Goal: Transaction & Acquisition: Purchase product/service

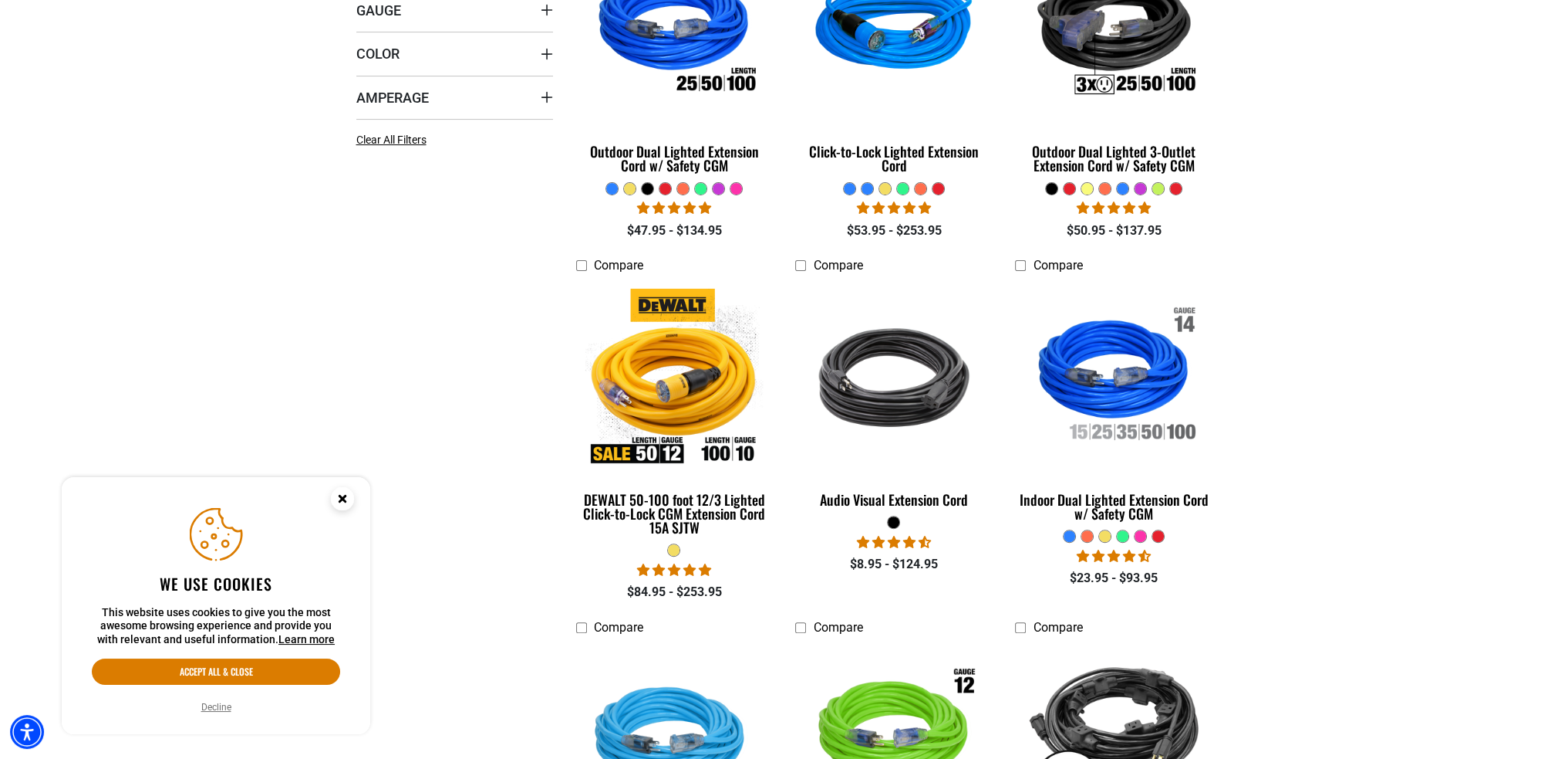
scroll to position [540, 0]
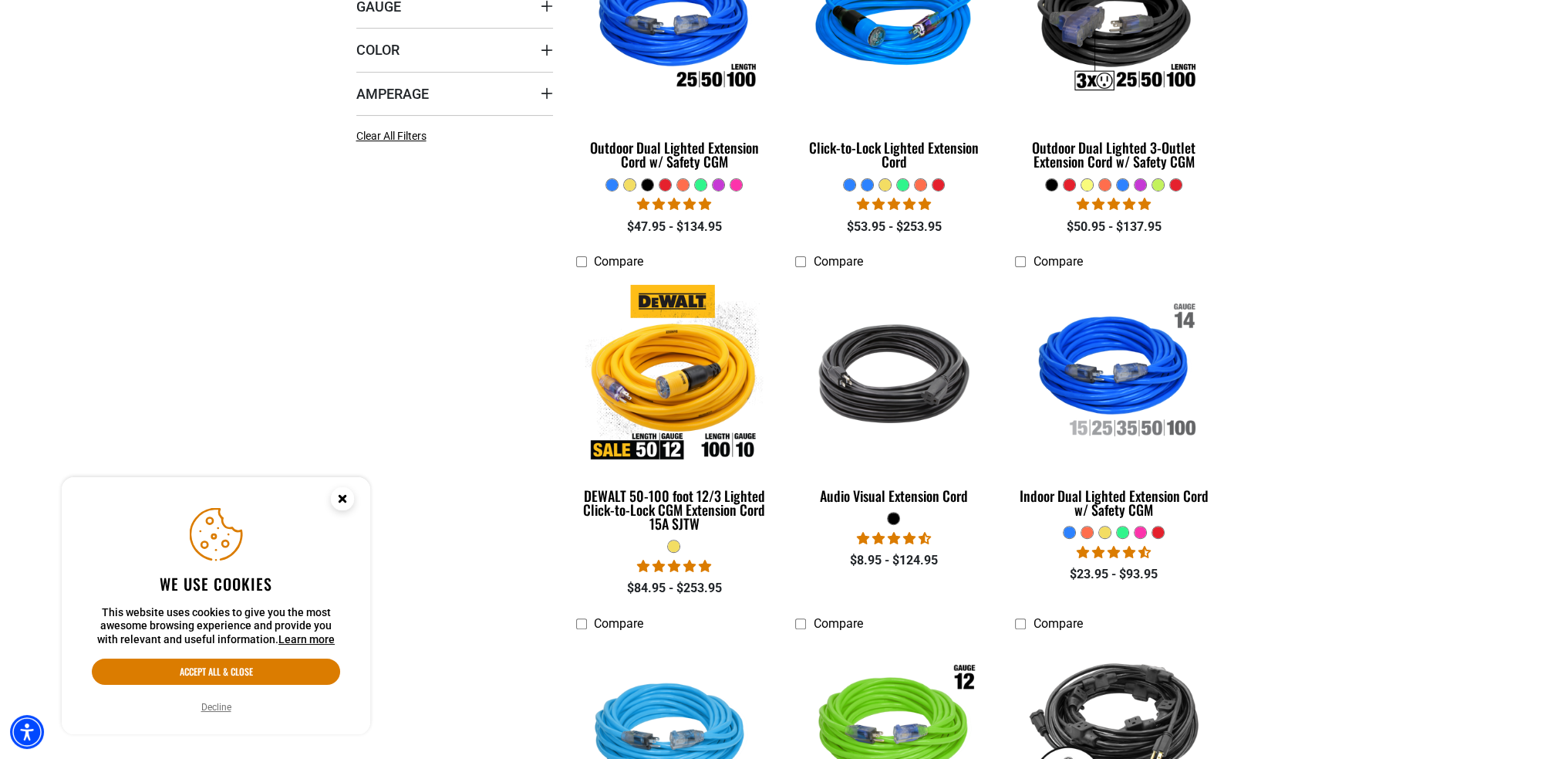
click at [345, 501] on icon "Close this option" at bounding box center [342, 498] width 6 height 6
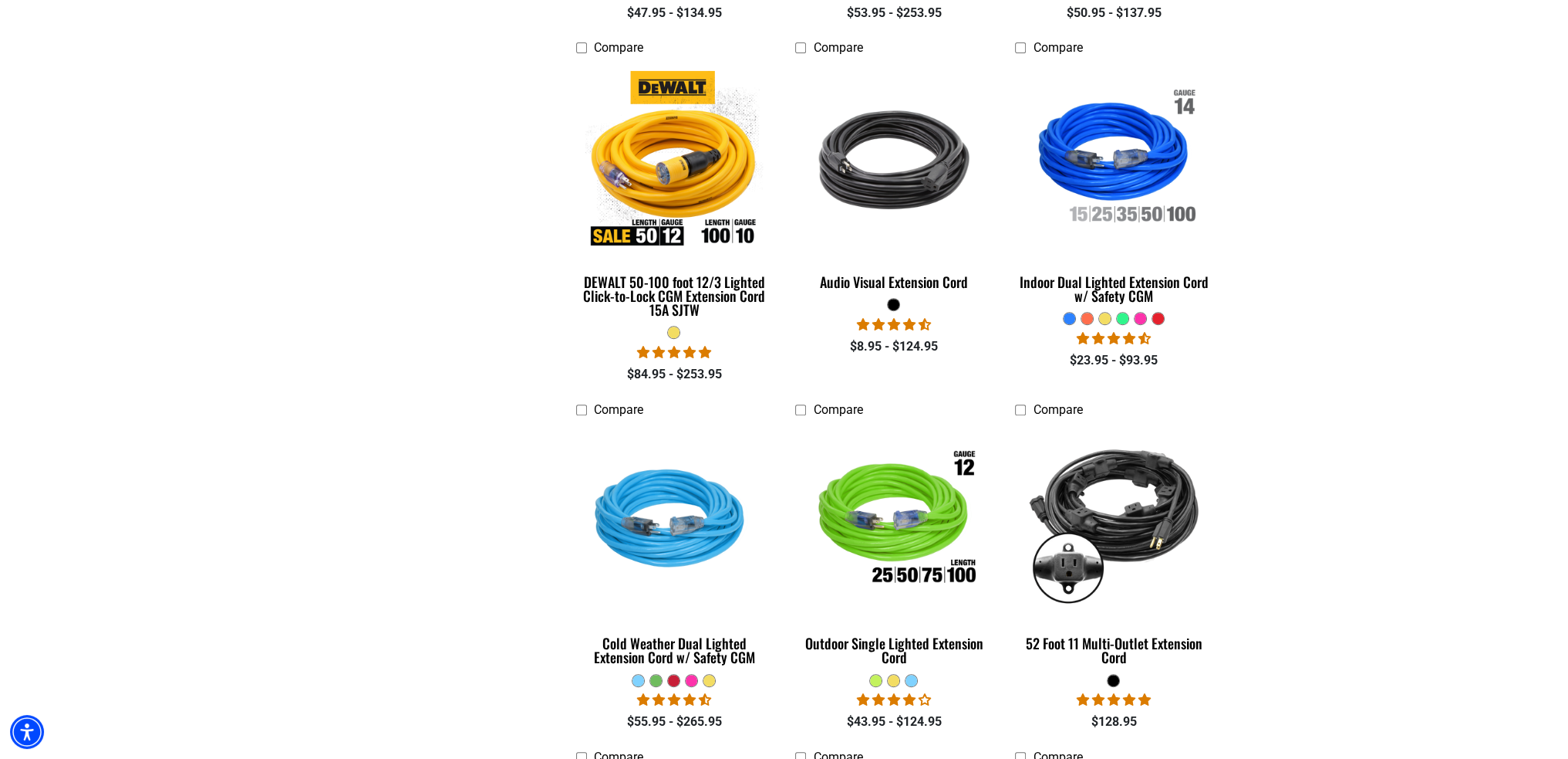
scroll to position [926, 0]
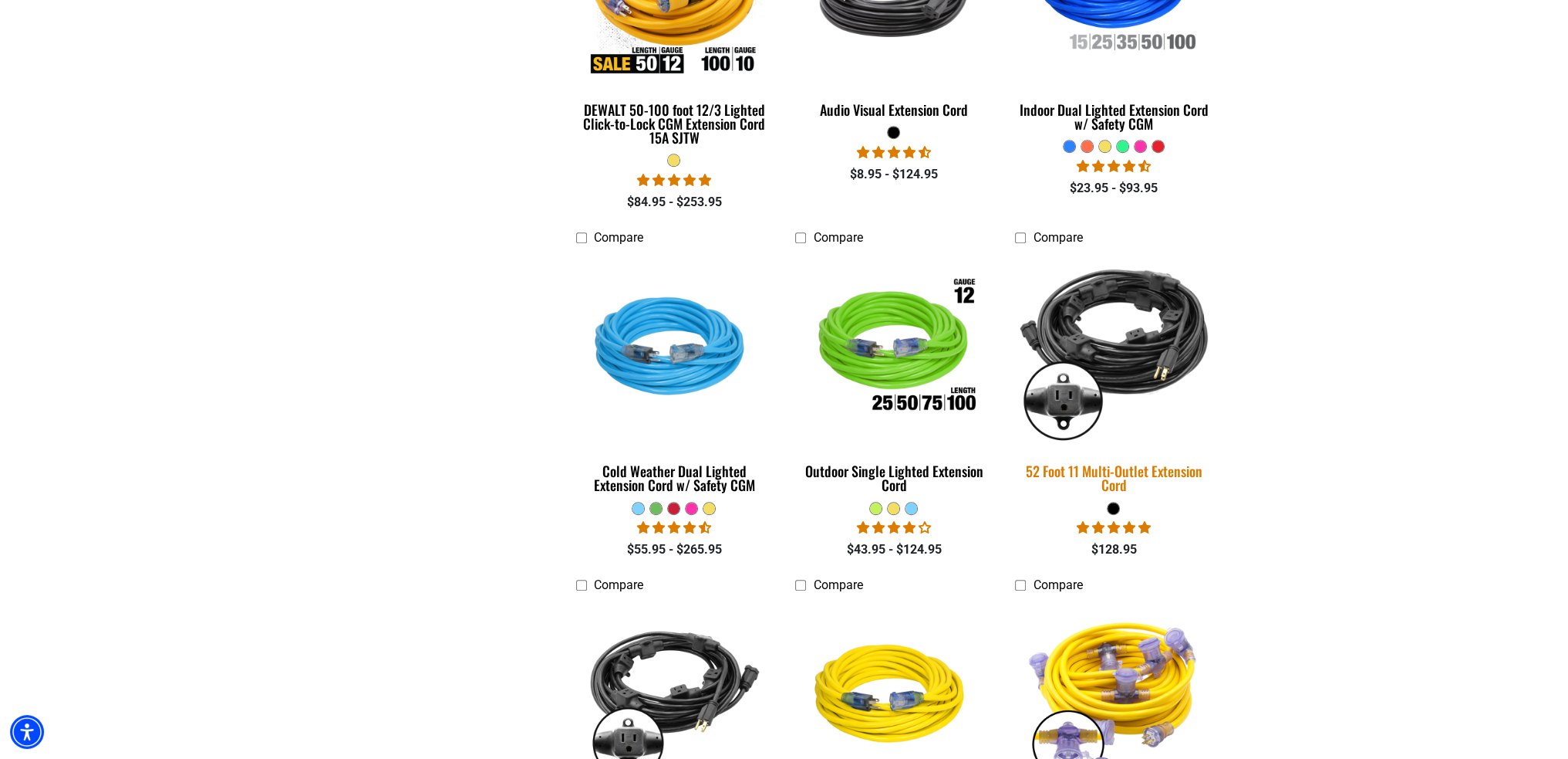
click at [1117, 470] on div "52 Foot 11 Multi-Outlet Extension Cord" at bounding box center [1113, 478] width 197 height 28
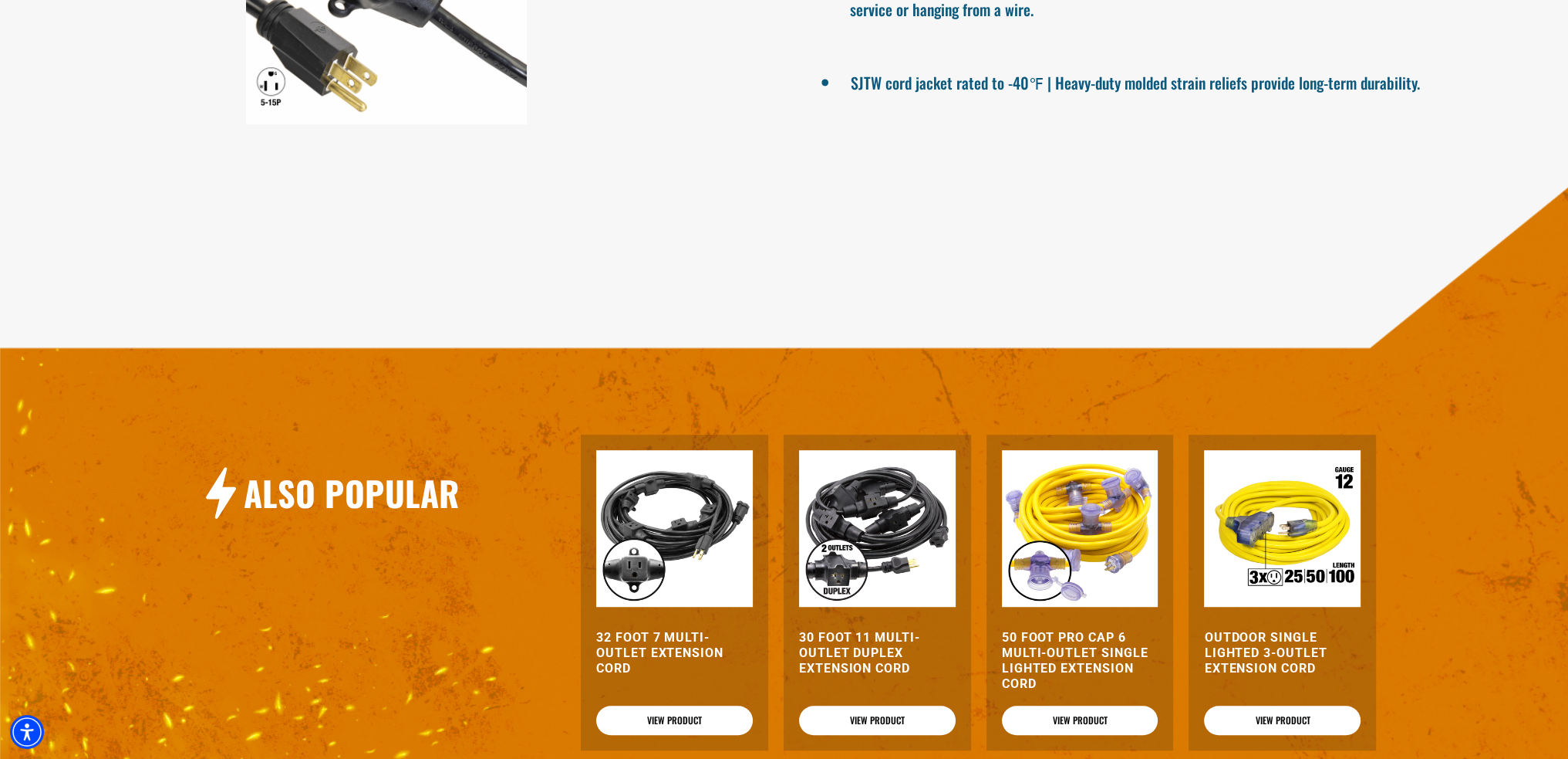
scroll to position [1312, 0]
